Goal: Task Accomplishment & Management: Use online tool/utility

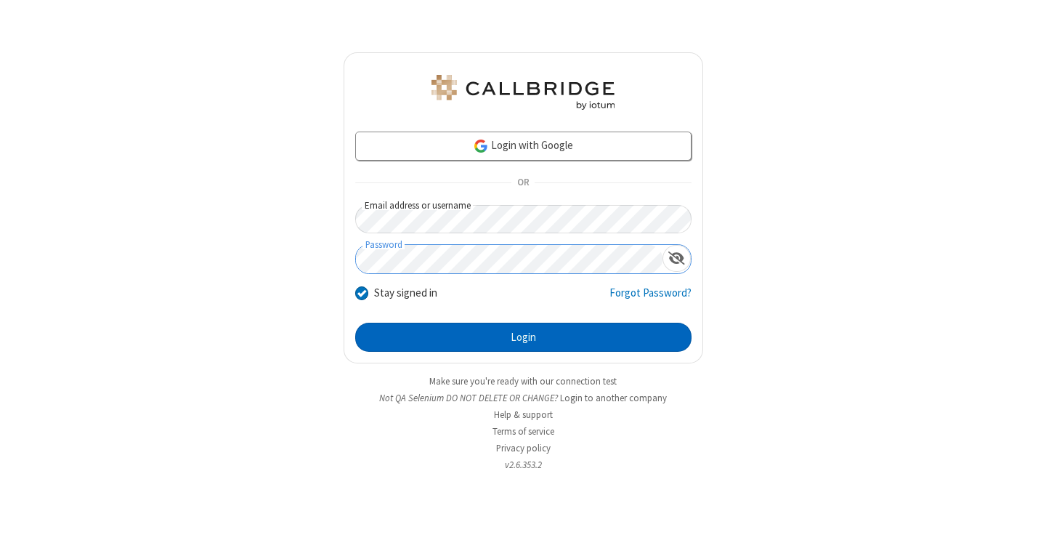
click at [523, 337] on button "Login" at bounding box center [523, 337] width 336 height 29
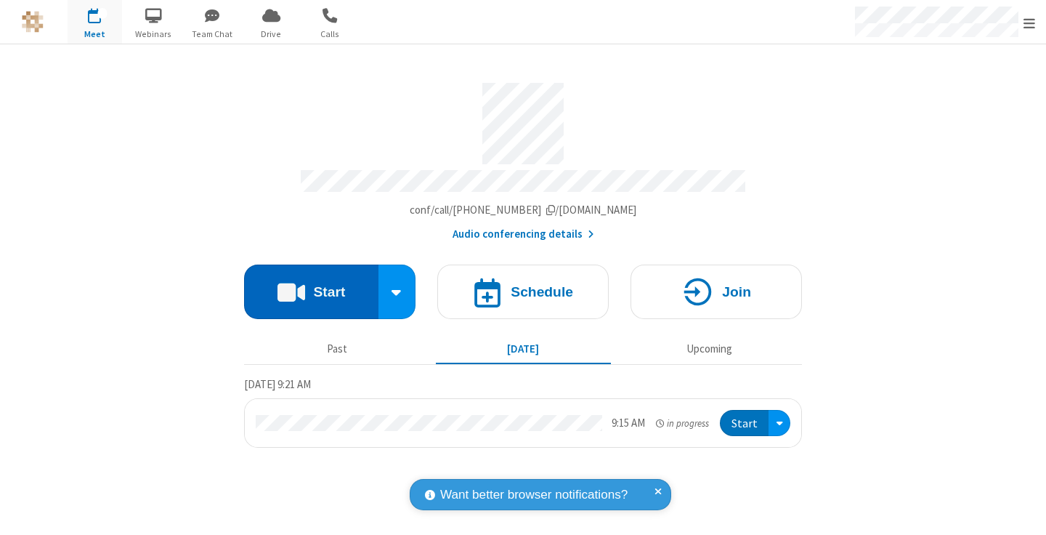
click at [311, 285] on button "Start" at bounding box center [311, 291] width 134 height 54
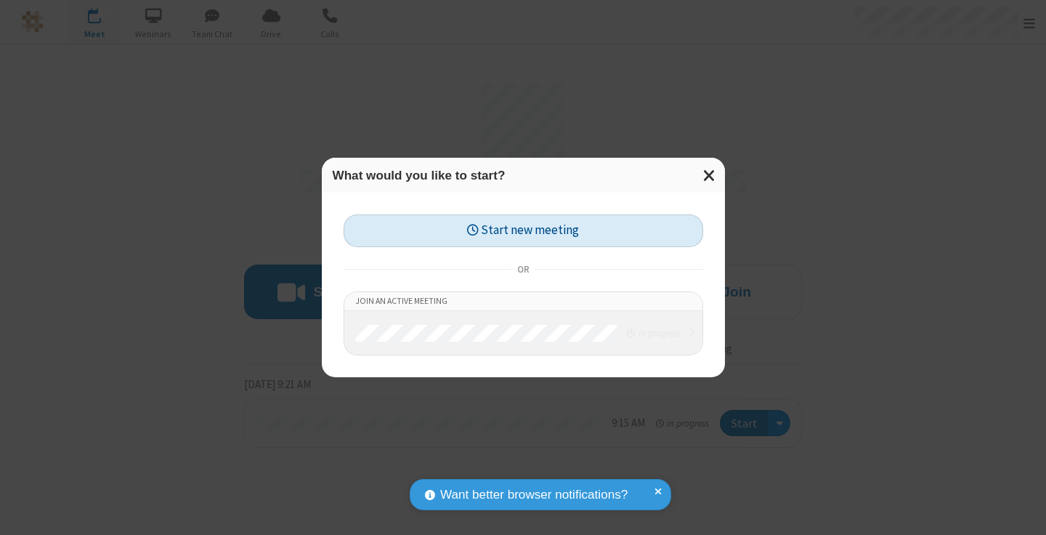
click at [523, 230] on button "Start new meeting" at bounding box center [524, 230] width 360 height 33
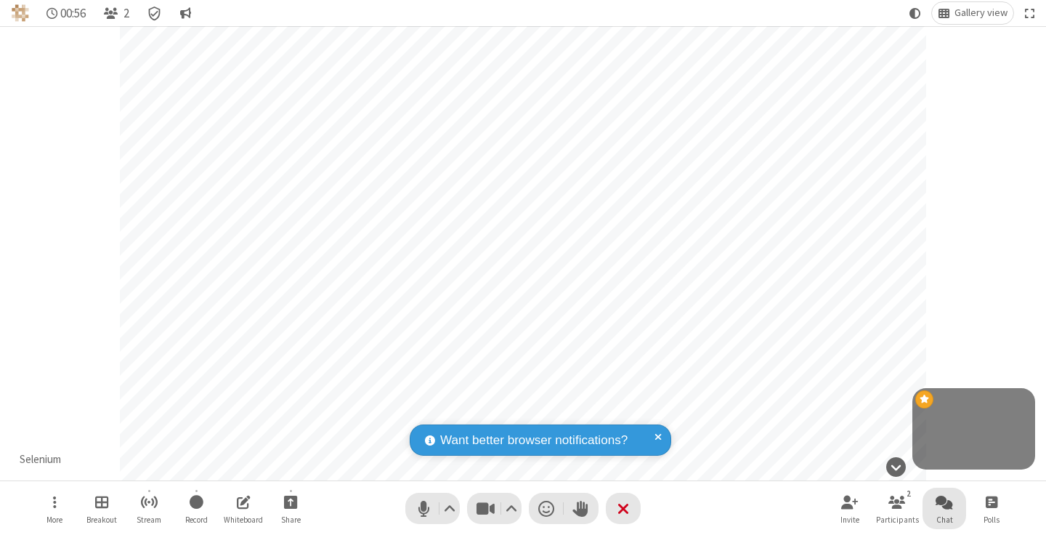
click at [945, 501] on span "Open chat" at bounding box center [944, 502] width 17 height 18
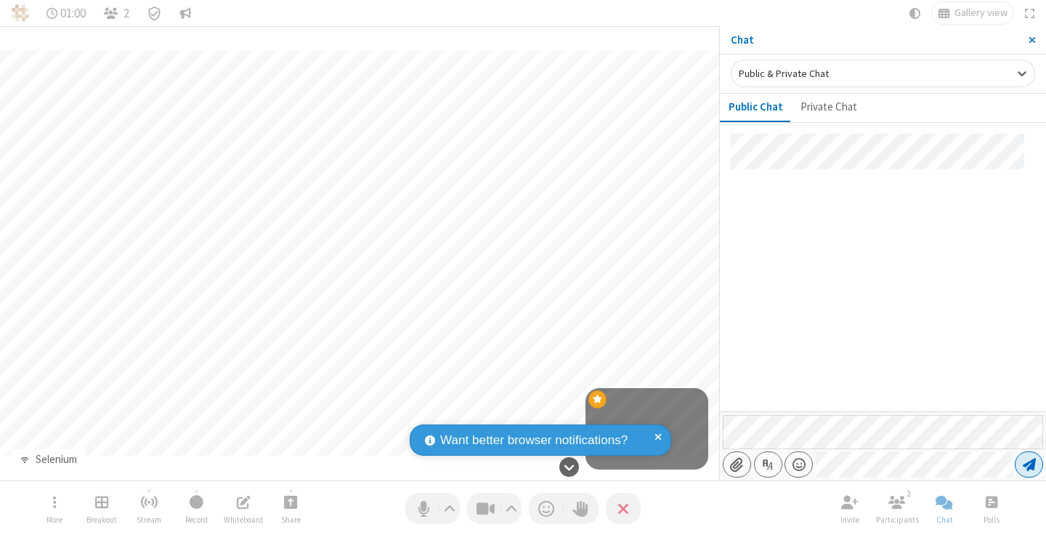
click at [1029, 464] on span "Send message" at bounding box center [1029, 464] width 13 height 15
